Goal: Transaction & Acquisition: Download file/media

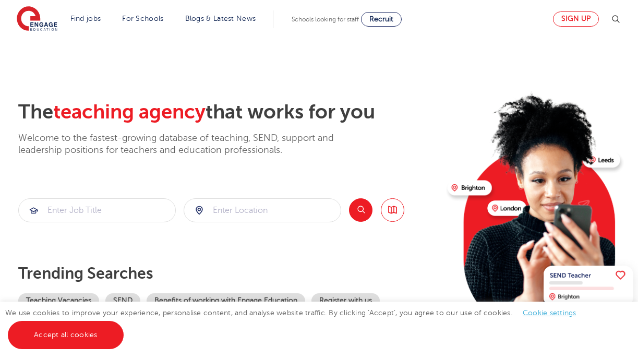
click at [576, 16] on link "Sign up" at bounding box center [576, 18] width 46 height 15
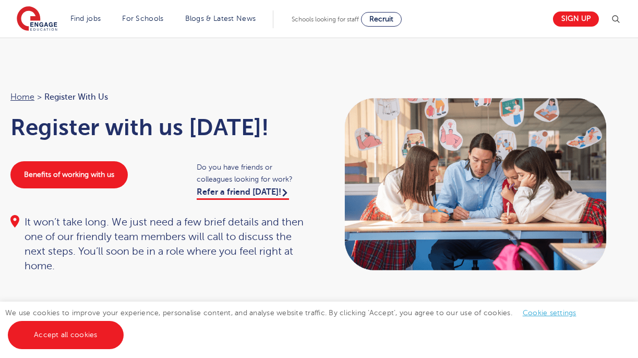
click at [257, 188] on link "Refer a friend [DATE]!" at bounding box center [243, 193] width 92 height 13
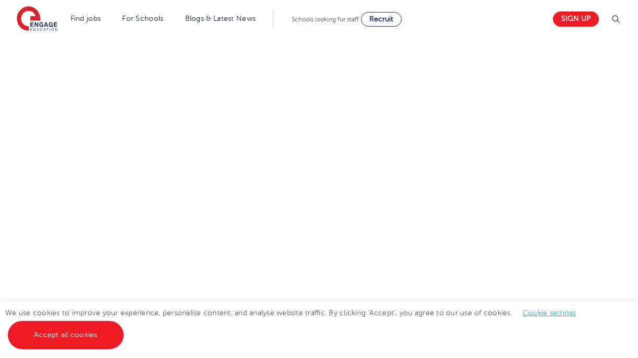
scroll to position [482, 0]
click at [575, 226] on div "Do you have friends or colleagues looking for work? We’ll reward you a £50 Amaz…" at bounding box center [319, 141] width 528 height 622
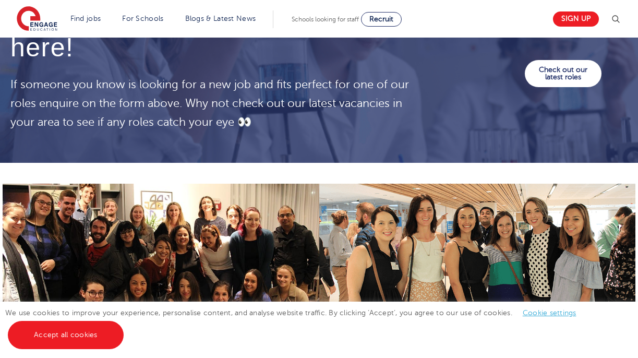
scroll to position [745, 0]
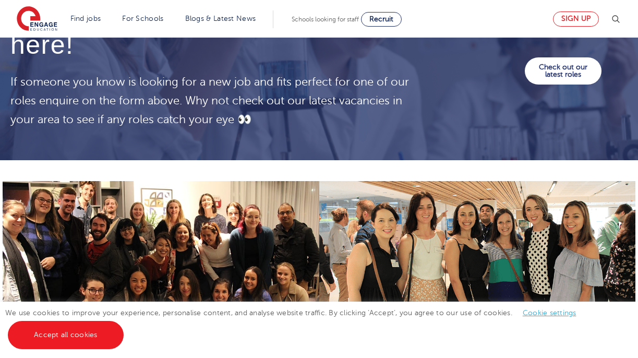
click at [566, 18] on link "Sign up" at bounding box center [576, 18] width 46 height 15
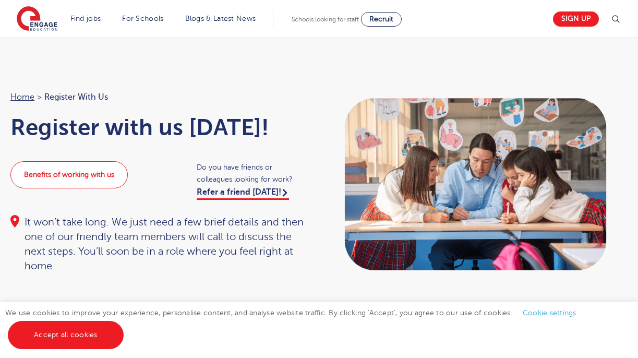
click at [121, 174] on link "Benefits of working with us" at bounding box center [68, 174] width 117 height 27
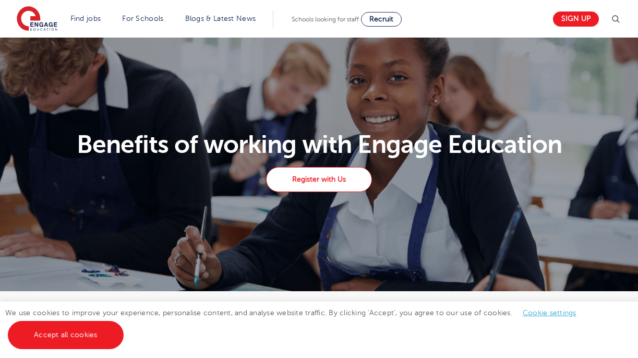
click at [324, 179] on link "Register with Us" at bounding box center [318, 179] width 105 height 25
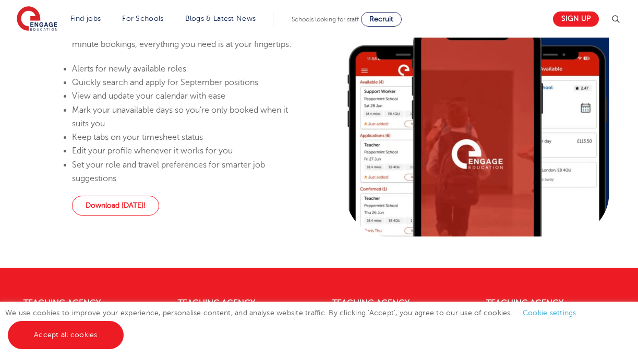
scroll to position [717, 0]
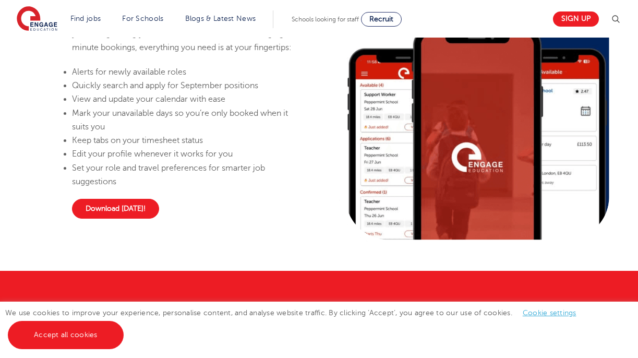
click at [136, 219] on link "Download [DATE]!" at bounding box center [115, 209] width 87 height 20
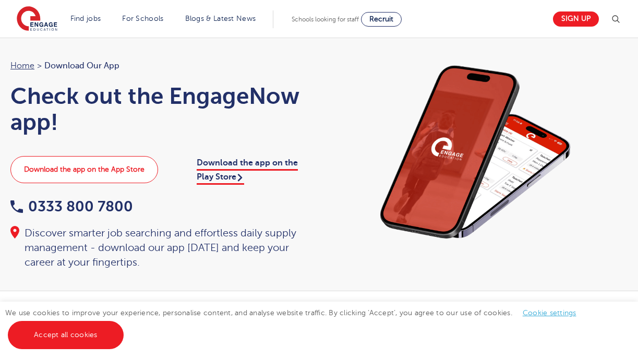
click at [131, 172] on link "Download the app on the App Store" at bounding box center [84, 169] width 148 height 27
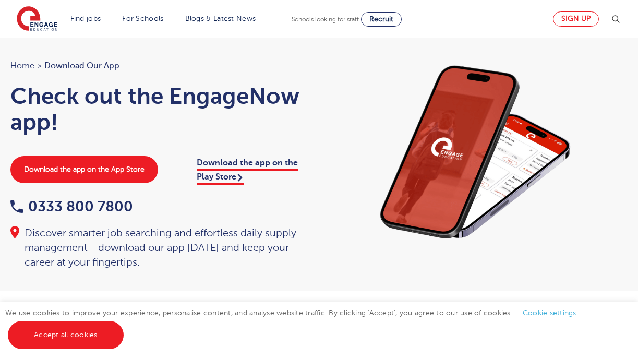
click at [569, 21] on link "Sign up" at bounding box center [576, 18] width 46 height 15
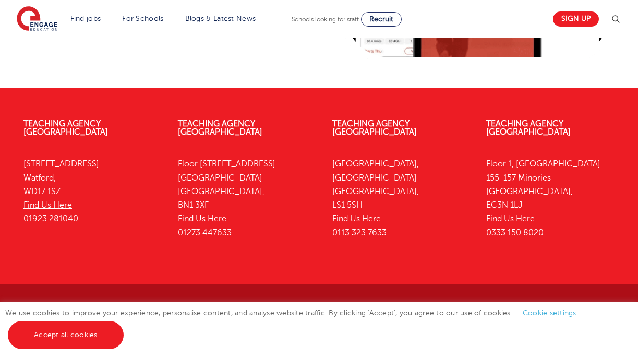
scroll to position [899, 0]
